Goal: Find specific page/section: Find specific page/section

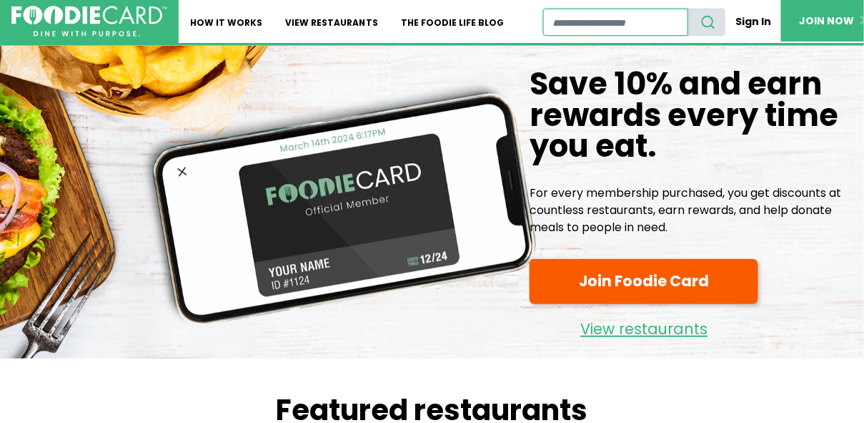
click at [580, 20] on input "restaurant search" at bounding box center [615, 22] width 145 height 27
type input "**********"
click at [688, 9] on button "search" at bounding box center [707, 22] width 38 height 27
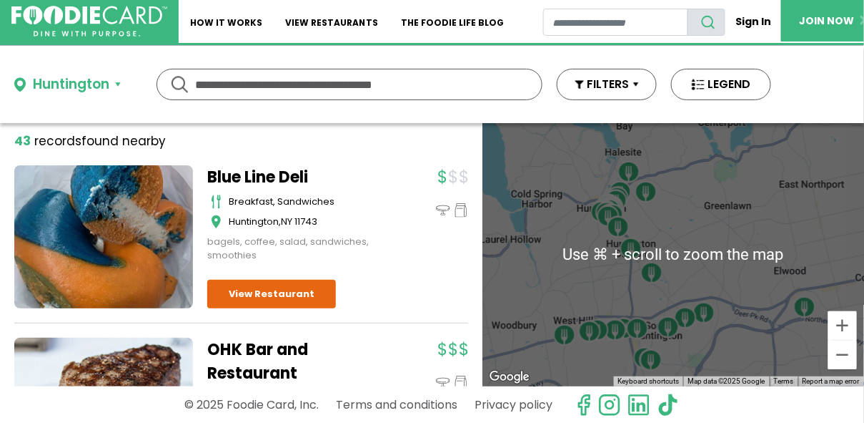
scroll to position [1, 0]
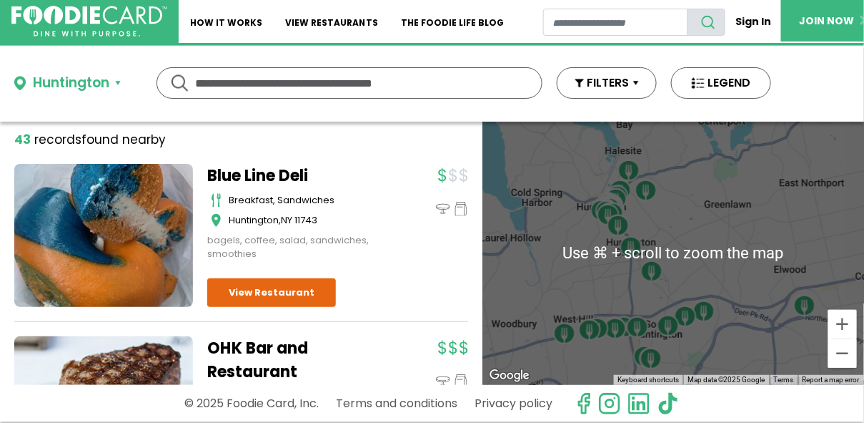
click at [751, 293] on div "To navigate, press the arrow keys." at bounding box center [674, 253] width 382 height 263
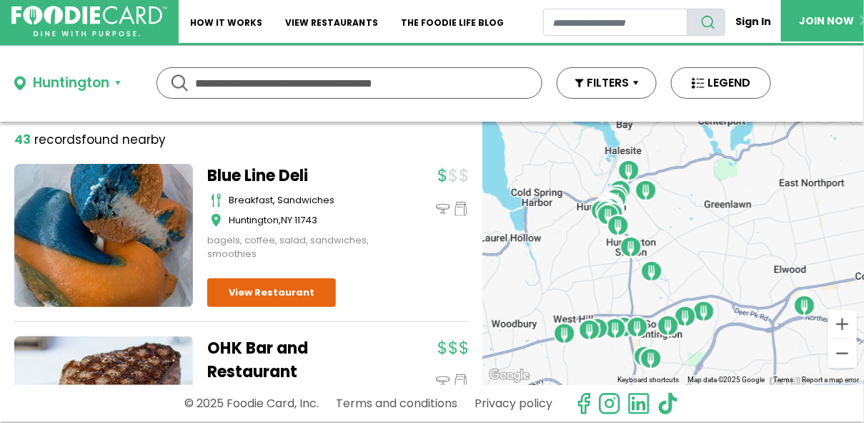
click at [563, 327] on img "OHK Bar and Restaurant" at bounding box center [564, 333] width 23 height 23
